Goal: Information Seeking & Learning: Learn about a topic

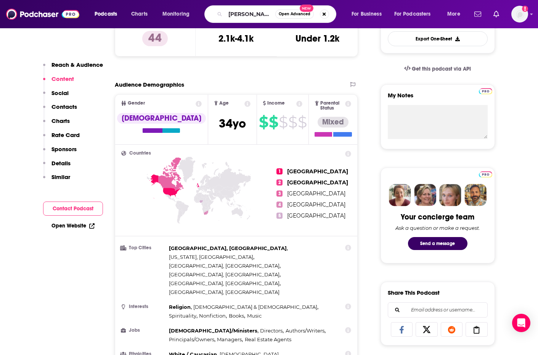
type input "[PERSON_NAME]"
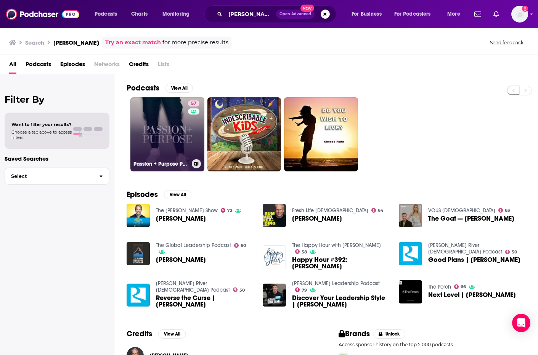
click at [172, 144] on link "57 Passion + Purpose Podcast" at bounding box center [167, 134] width 74 height 74
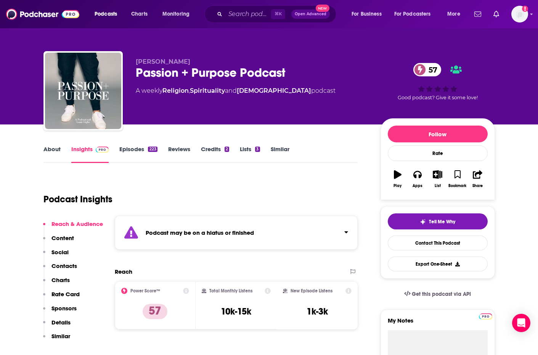
click at [135, 147] on link "Episodes 223" at bounding box center [138, 154] width 38 height 18
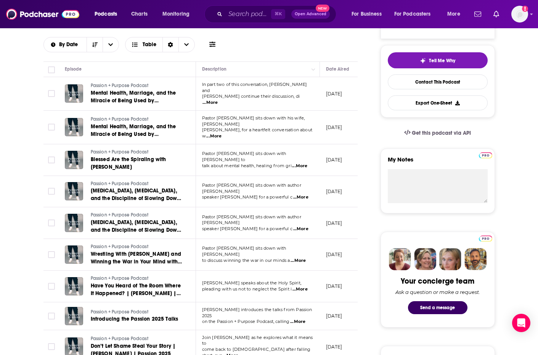
scroll to position [163, 0]
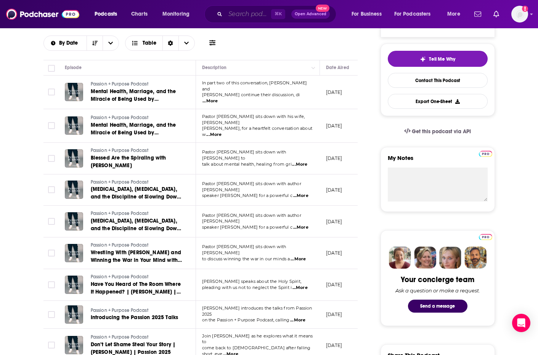
click at [248, 17] on input "Search podcasts, credits, & more..." at bounding box center [248, 14] width 46 height 12
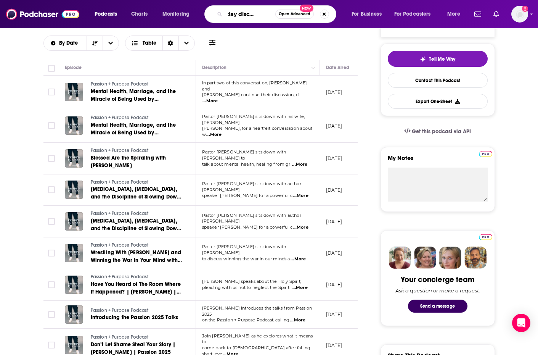
type input "everyday discernment"
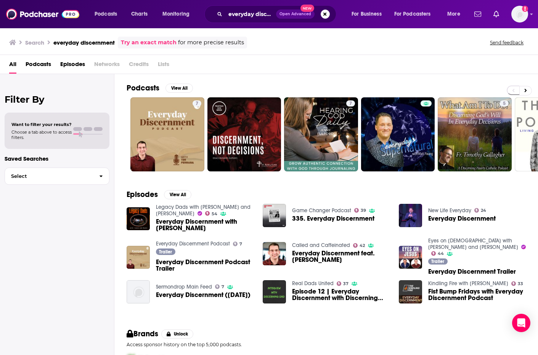
click at [216, 220] on span "Everyday Discernment with [PERSON_NAME]" at bounding box center [205, 224] width 98 height 13
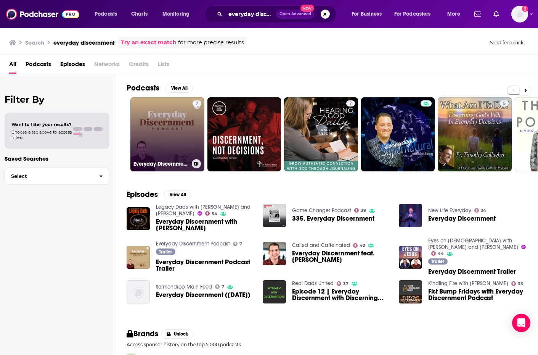
click at [172, 138] on link "7 Everyday Discernment Podcast" at bounding box center [167, 134] width 74 height 74
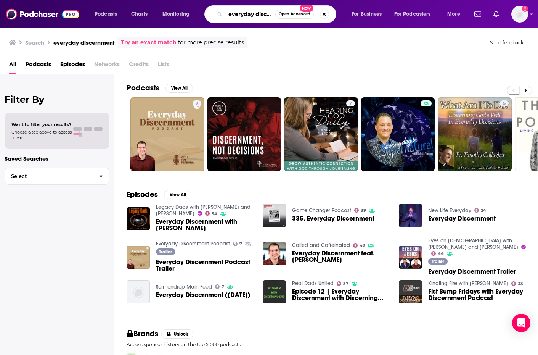
click at [254, 17] on input "everyday discernment" at bounding box center [250, 14] width 50 height 12
click at [322, 13] on button "Search podcasts, credits, & more..." at bounding box center [324, 14] width 9 height 9
type input "dad tired"
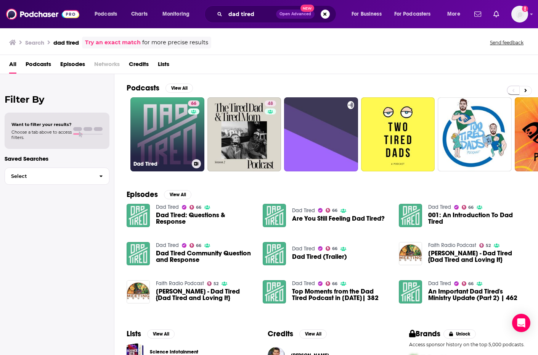
click at [166, 159] on div "Dad Tired" at bounding box center [168, 163] width 68 height 9
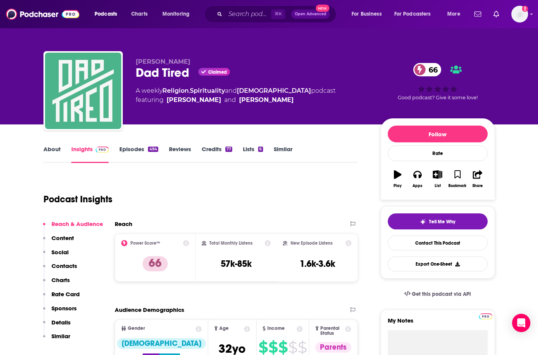
click at [133, 148] on link "Episodes 494" at bounding box center [138, 154] width 39 height 18
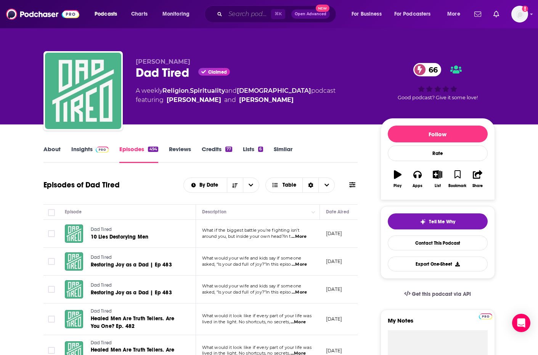
click at [241, 15] on input "Search podcasts, credits, & more..." at bounding box center [248, 14] width 46 height 12
